Goal: Find specific page/section: Find specific page/section

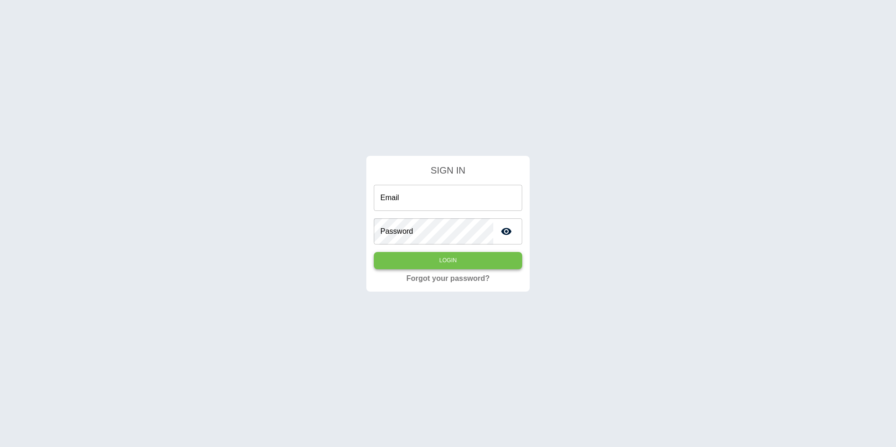
type input "**********"
click at [432, 266] on button "Login" at bounding box center [448, 260] width 148 height 17
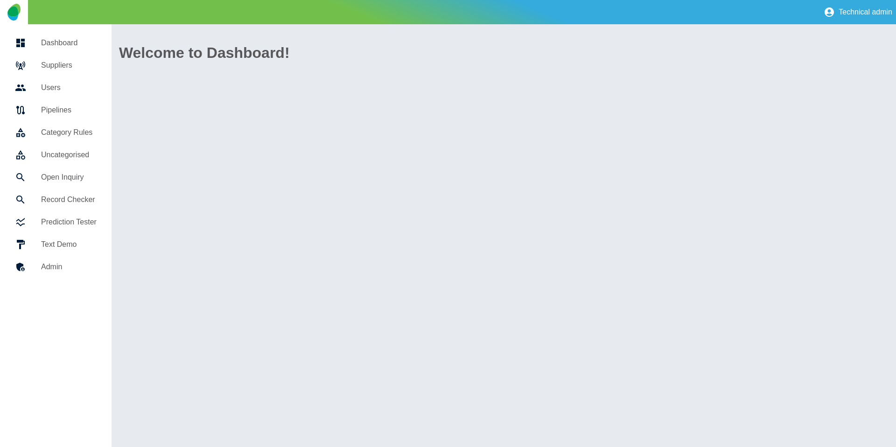
click at [63, 68] on h5 "Suppliers" at bounding box center [69, 65] width 56 height 11
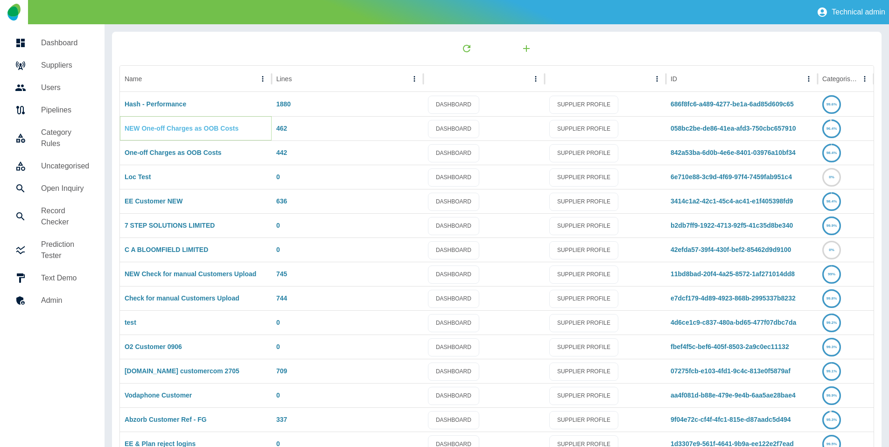
click at [182, 128] on link "NEW One-off Charges as OOB Costs" at bounding box center [182, 128] width 114 height 7
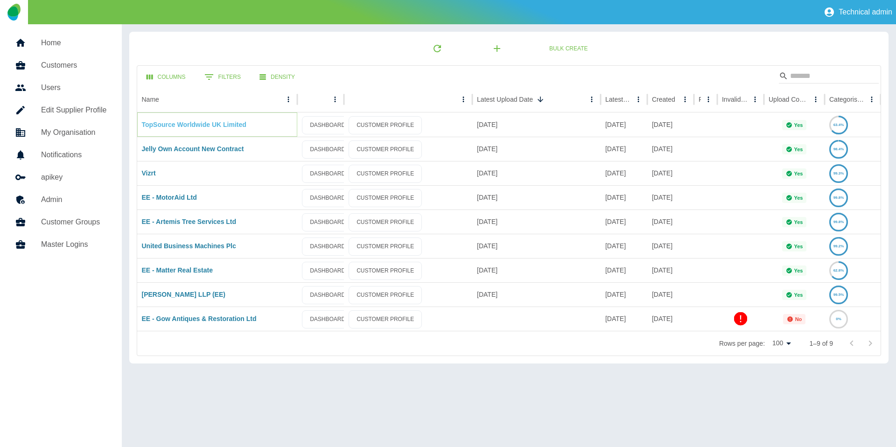
click at [229, 125] on link "TopSource Worldwide UK Limited" at bounding box center [194, 124] width 105 height 7
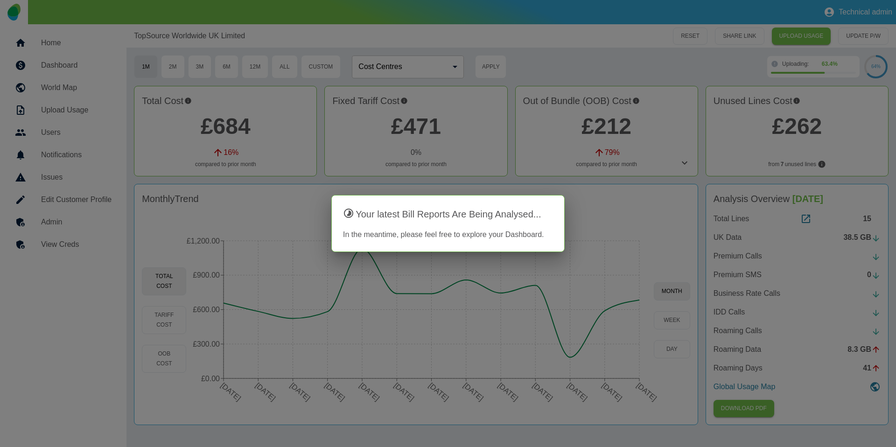
click at [51, 227] on div at bounding box center [448, 223] width 896 height 447
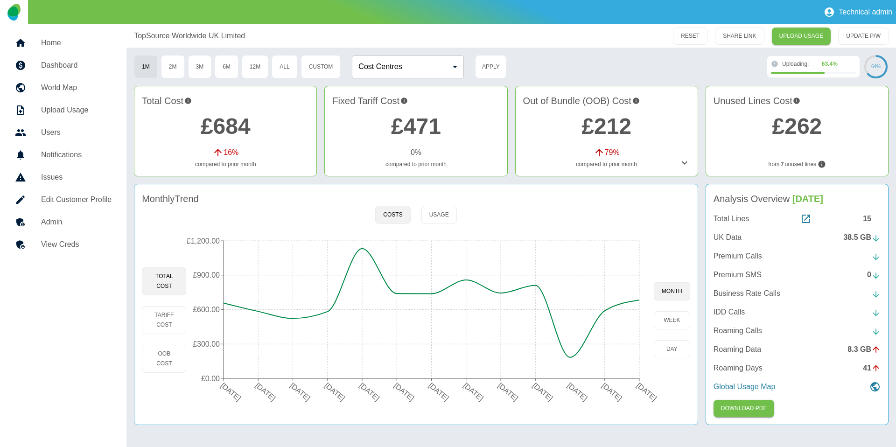
click at [52, 223] on h5 "Admin" at bounding box center [76, 221] width 70 height 11
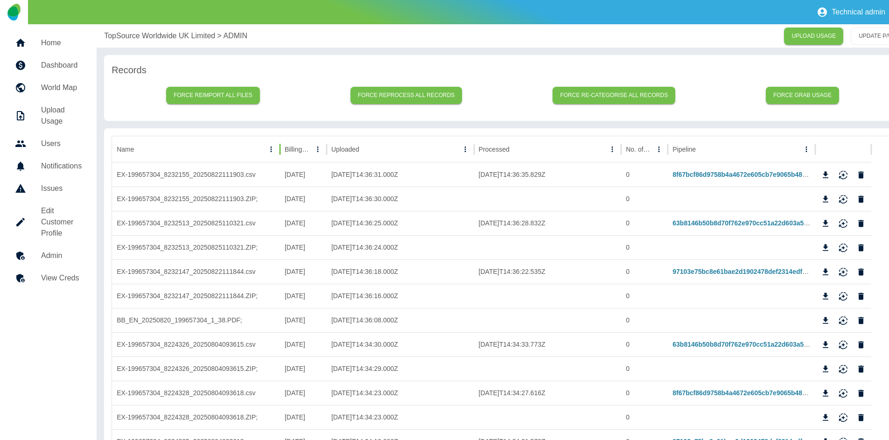
click at [279, 149] on div at bounding box center [280, 149] width 5 height 26
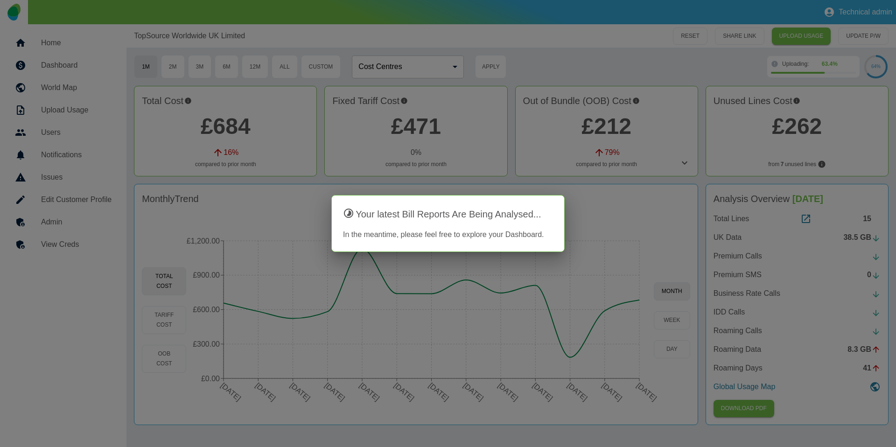
click at [278, 38] on div at bounding box center [448, 223] width 896 height 447
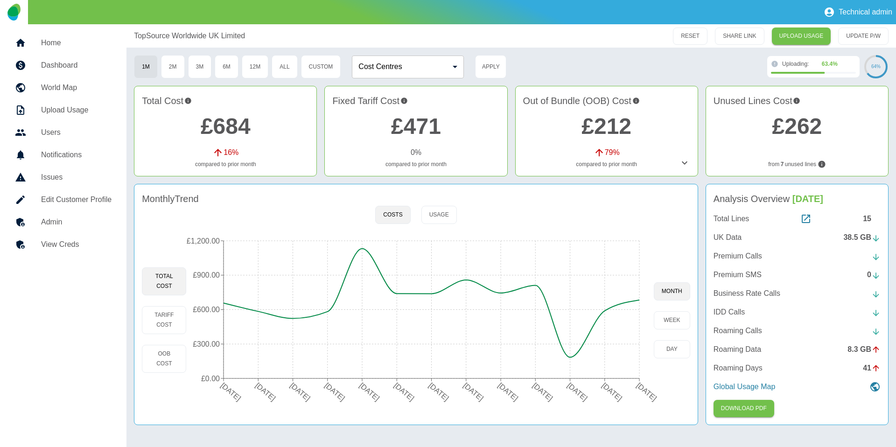
click at [76, 35] on link "Home" at bounding box center [63, 43] width 112 height 22
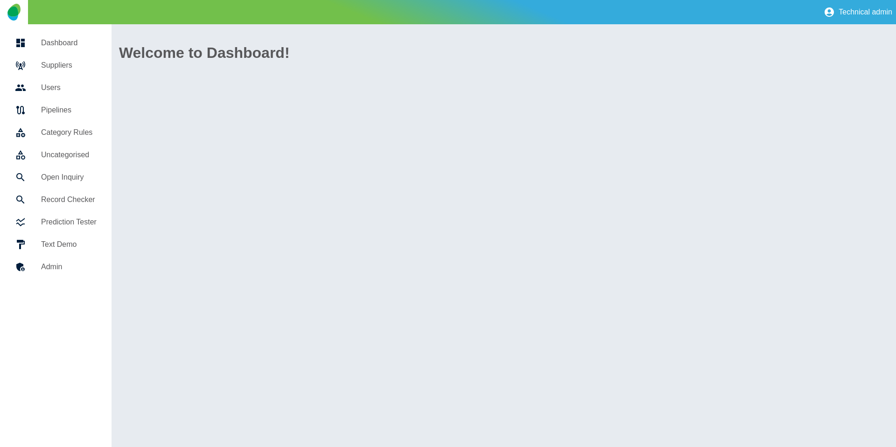
click at [53, 69] on h5 "Suppliers" at bounding box center [69, 65] width 56 height 11
